Goal: Task Accomplishment & Management: Manage account settings

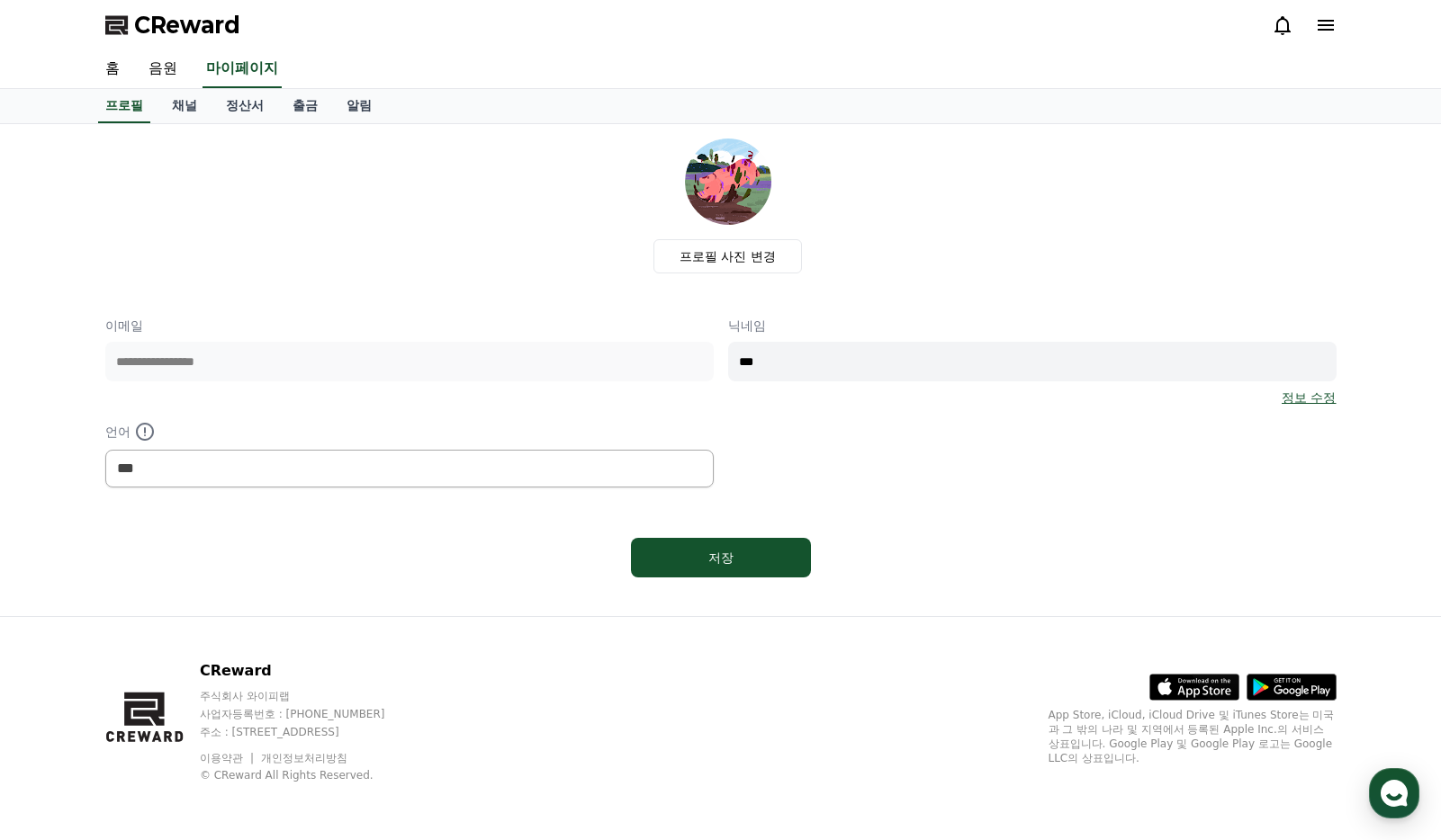
select select "**********"
click at [198, 114] on link "채널" at bounding box center [185, 107] width 54 height 35
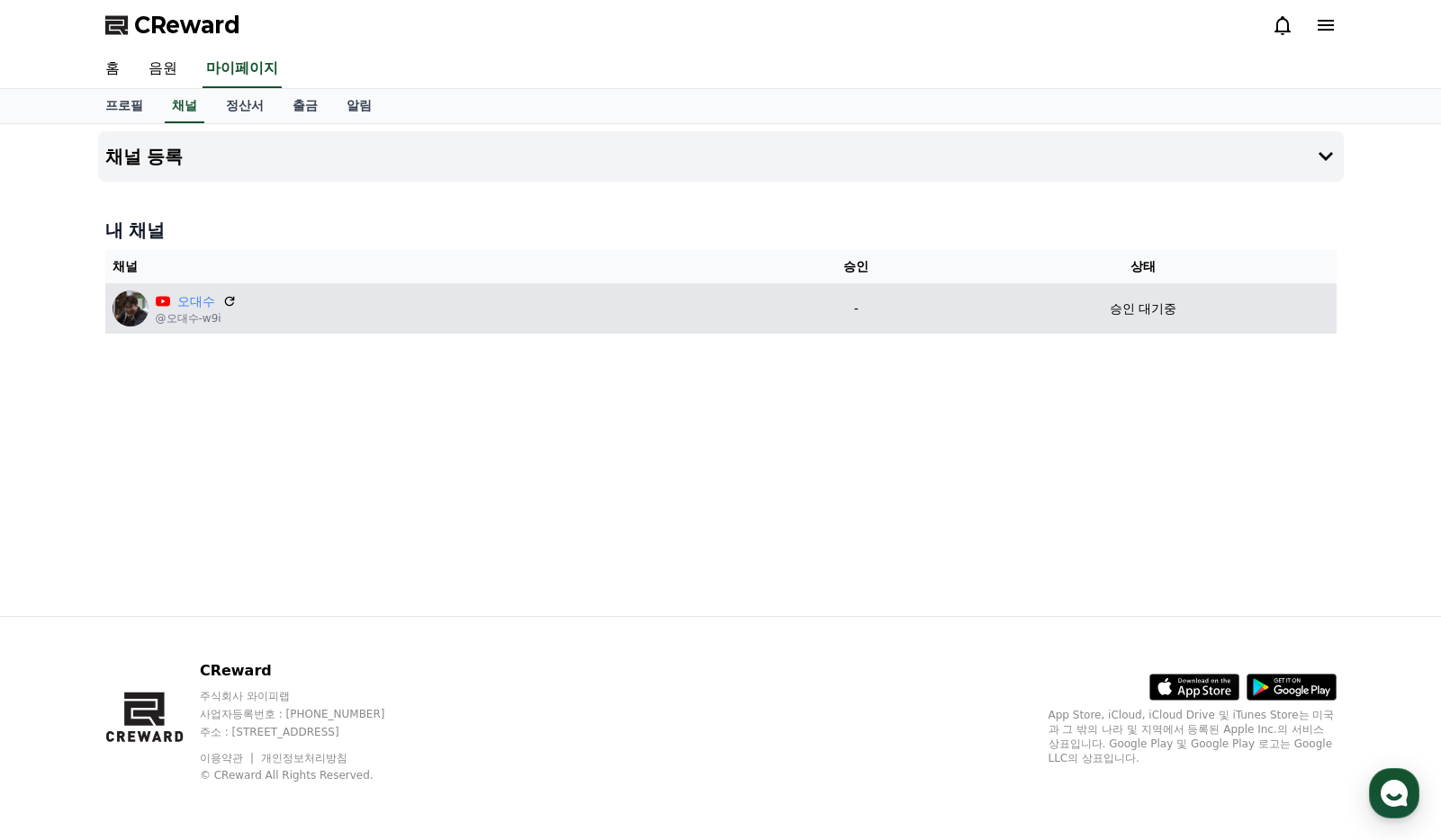
click at [377, 311] on div "오대수 @오대수-w9i" at bounding box center [434, 308] width 643 height 36
click at [238, 302] on div "오대수 @오대수-w9i" at bounding box center [434, 308] width 643 height 36
click at [232, 302] on icon at bounding box center [229, 301] width 16 height 16
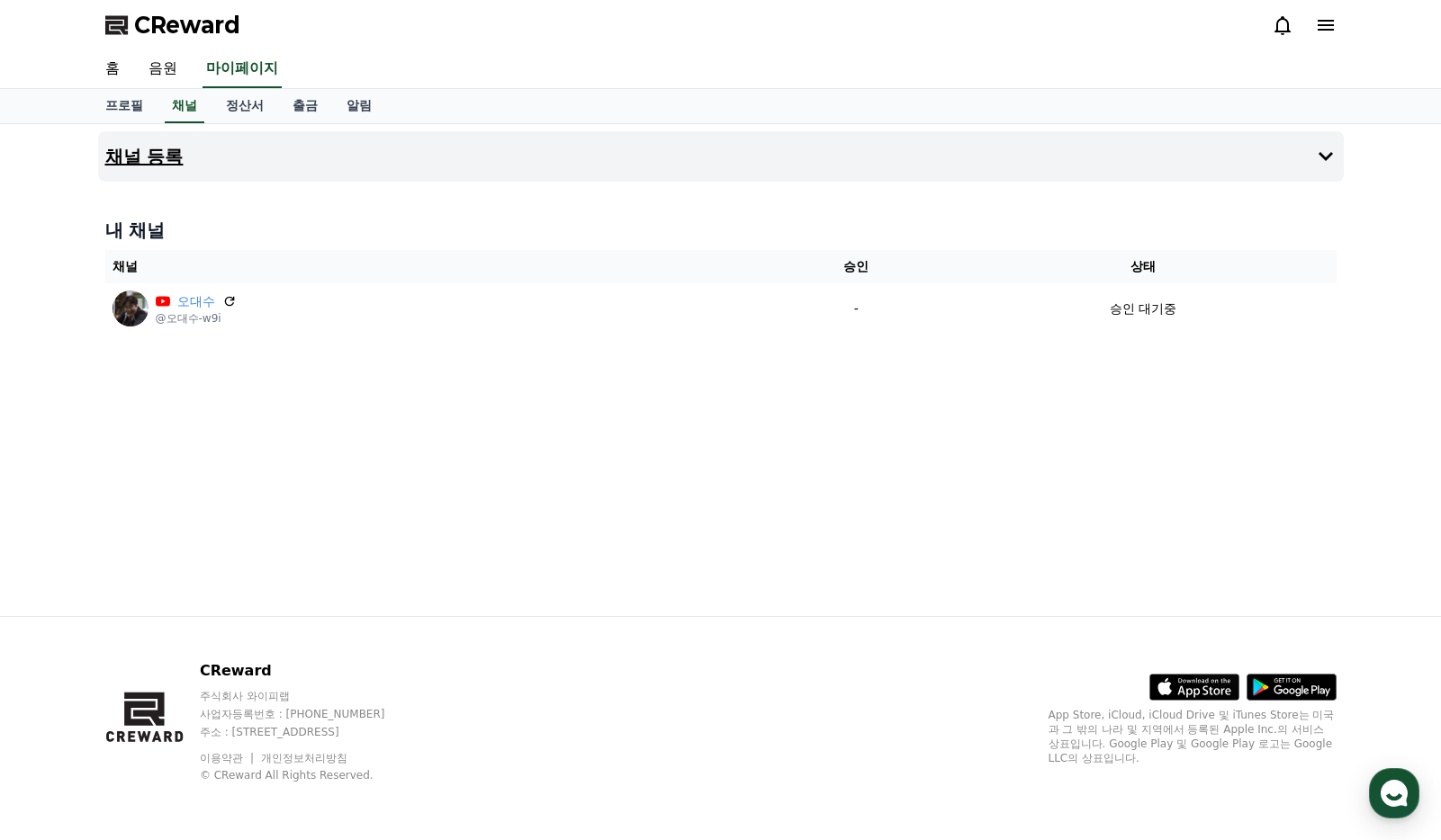
click at [376, 151] on button "채널 등록" at bounding box center [721, 157] width 1246 height 50
